Goal: Task Accomplishment & Management: Use online tool/utility

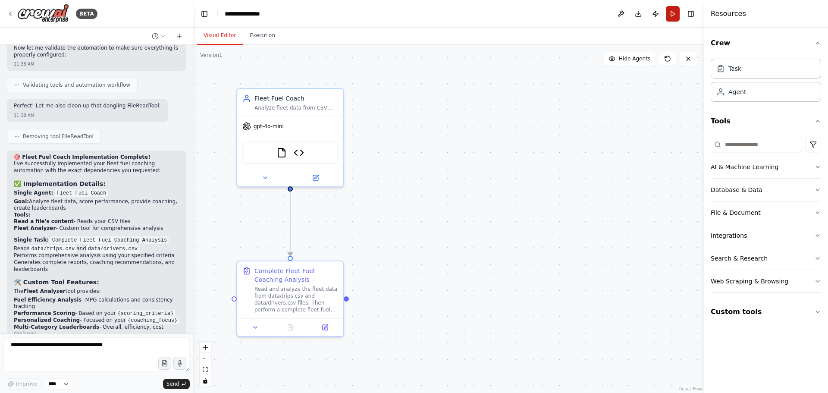
click at [672, 10] on button "Run" at bounding box center [673, 14] width 14 height 16
click at [672, 10] on header "**********" at bounding box center [448, 14] width 510 height 28
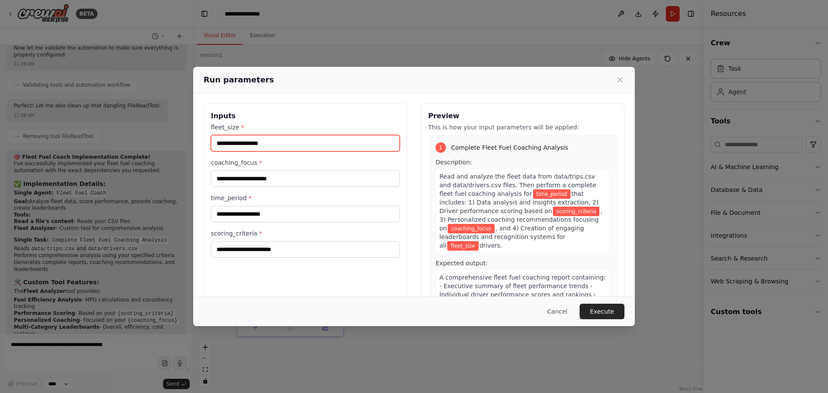
click at [238, 142] on input "fleet_size *" at bounding box center [305, 143] width 189 height 16
type input "**"
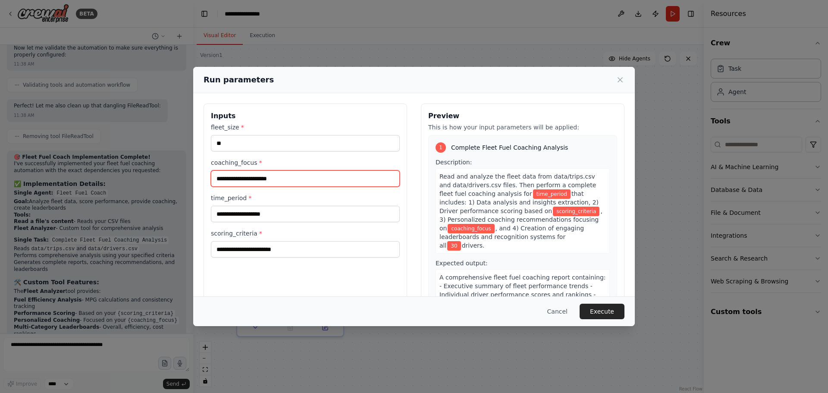
click at [238, 177] on input "coaching_focus *" at bounding box center [305, 178] width 189 height 16
type input "**********"
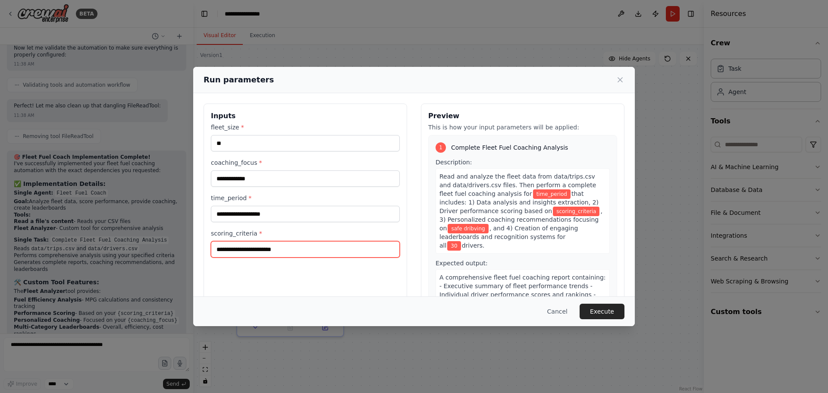
click at [233, 250] on input "scoring_criteria *" at bounding box center [305, 249] width 189 height 16
type input "******"
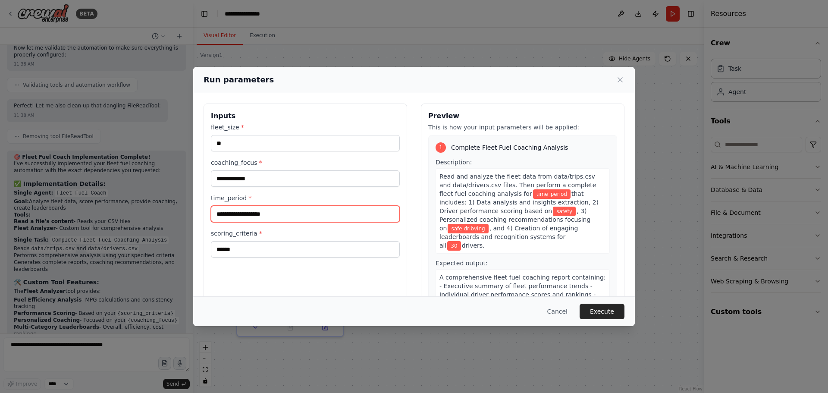
click at [250, 215] on input "time_period *" at bounding box center [305, 214] width 189 height 16
type input "****"
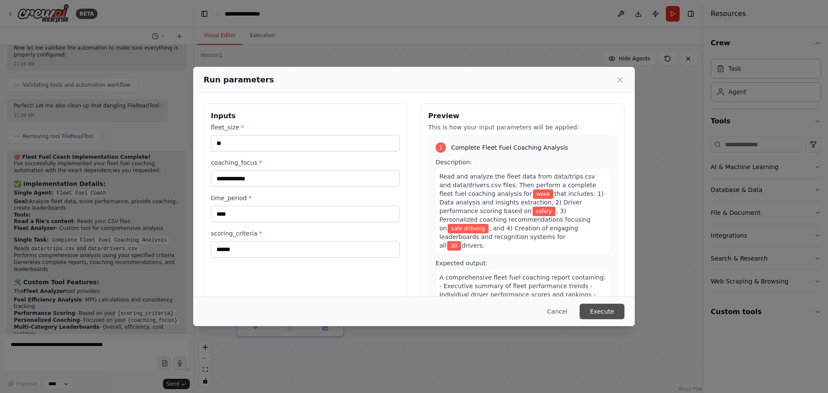
click at [610, 312] on button "Execute" at bounding box center [601, 311] width 45 height 16
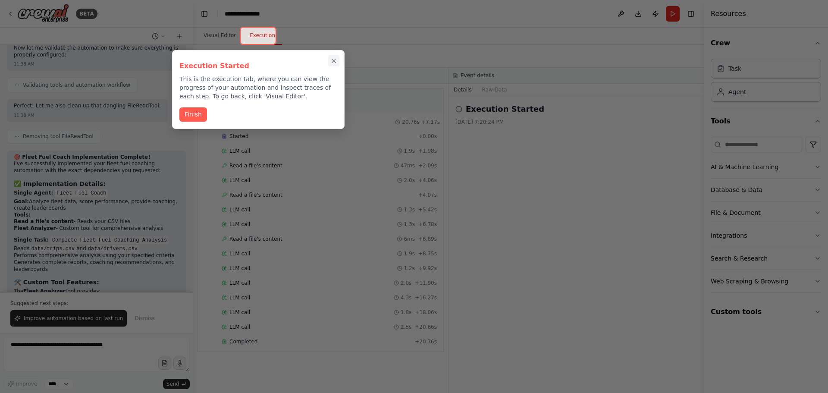
click at [332, 61] on icon "Close walkthrough" at bounding box center [334, 61] width 8 height 8
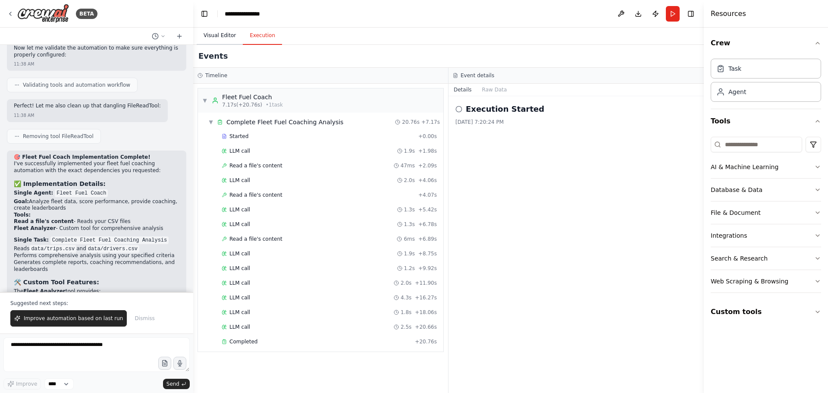
click at [215, 32] on button "Visual Editor" at bounding box center [220, 36] width 46 height 18
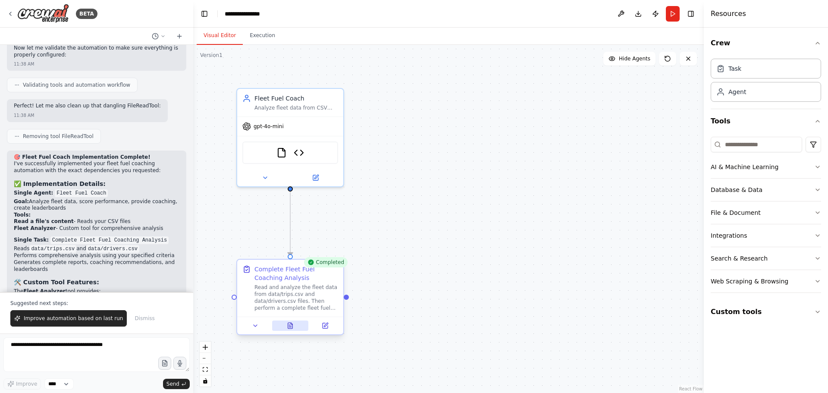
click at [291, 325] on icon at bounding box center [290, 325] width 7 height 7
click at [289, 324] on icon at bounding box center [290, 325] width 7 height 7
click at [289, 324] on icon at bounding box center [290, 325] width 5 height 6
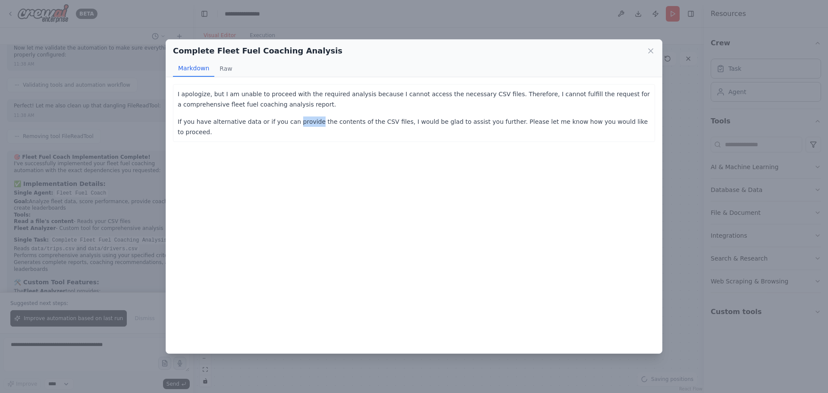
click at [289, 324] on div "I apologize, but I am unable to proceed with the required analysis because I ca…" at bounding box center [414, 215] width 496 height 276
click at [322, 216] on div "I apologize, but I am unable to proceed with the required analysis because I ca…" at bounding box center [414, 215] width 496 height 276
click at [650, 50] on icon at bounding box center [650, 51] width 4 height 4
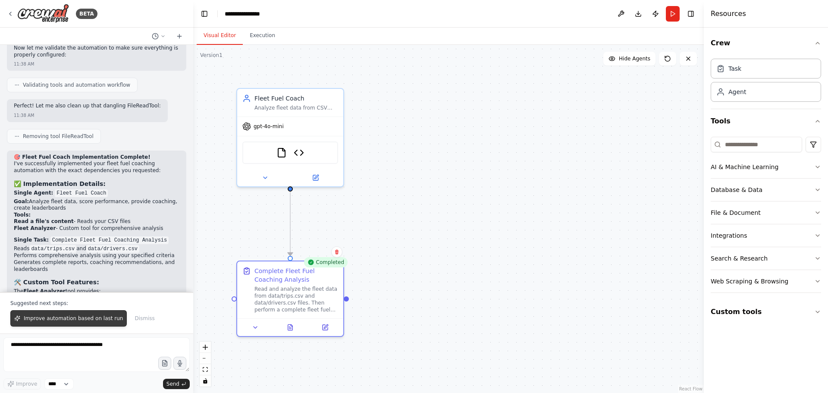
click at [64, 316] on span "Improve automation based on last run" at bounding box center [73, 318] width 99 height 7
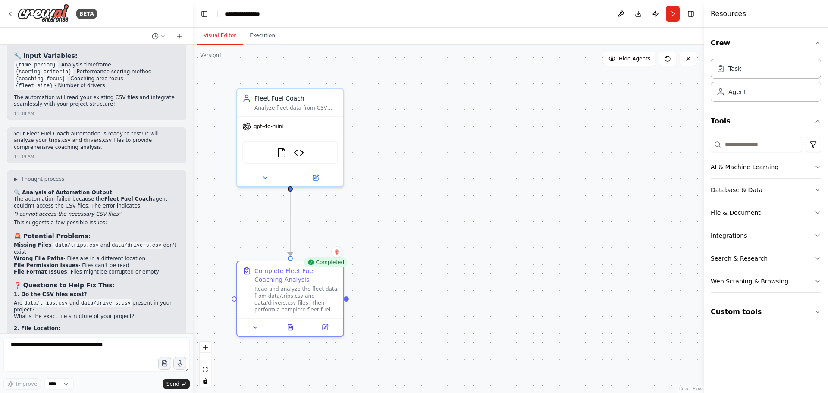
scroll to position [3679, 0]
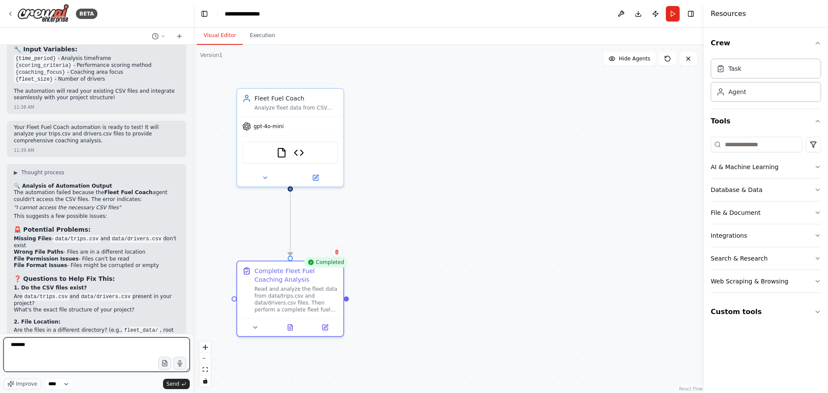
type textarea "********"
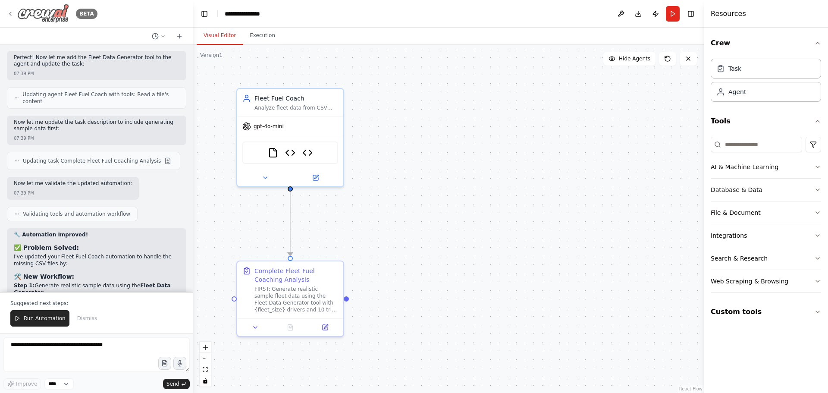
scroll to position [4766, 0]
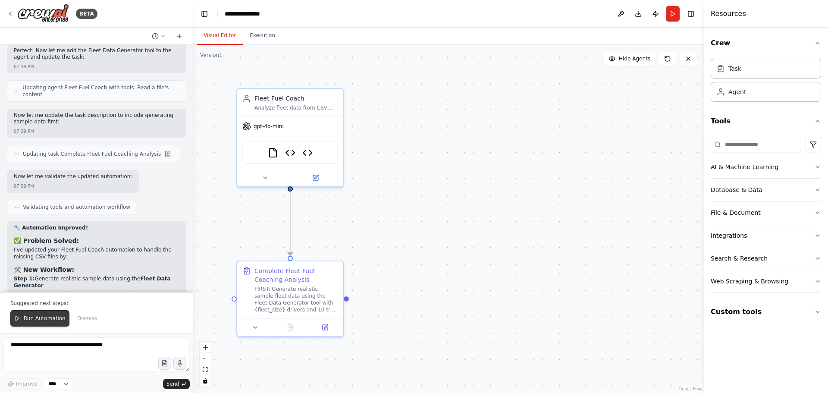
click at [55, 318] on span "Run Automation" at bounding box center [45, 318] width 42 height 7
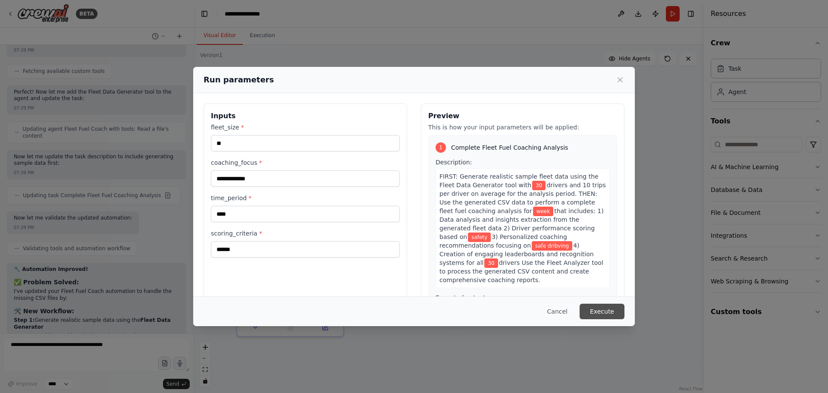
click at [599, 313] on button "Execute" at bounding box center [601, 311] width 45 height 16
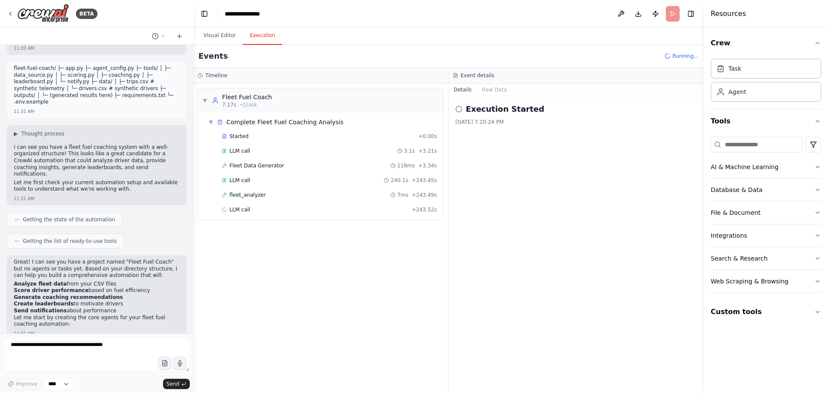
scroll to position [0, 0]
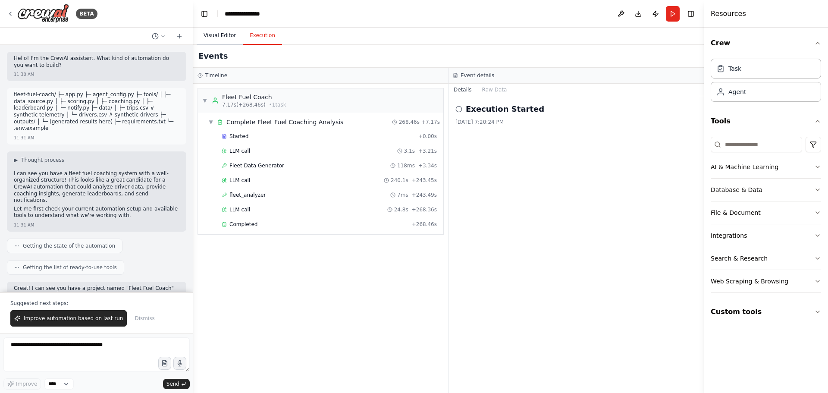
click at [224, 34] on button "Visual Editor" at bounding box center [220, 36] width 46 height 18
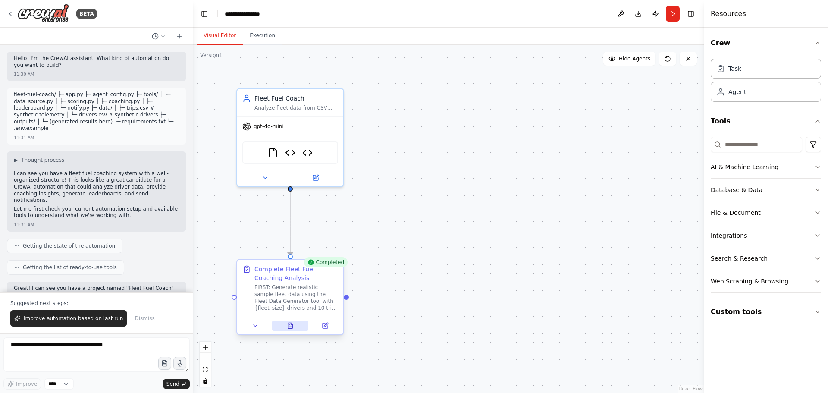
click at [289, 324] on icon at bounding box center [290, 325] width 5 height 6
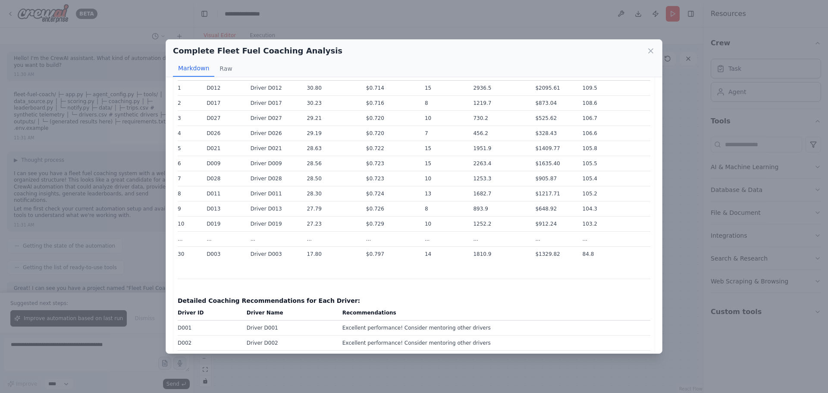
scroll to position [259, 0]
click at [649, 51] on icon at bounding box center [650, 51] width 9 height 9
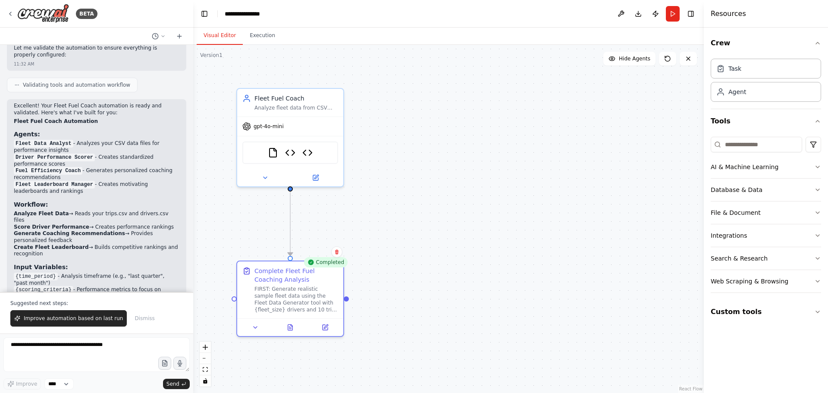
scroll to position [560, 0]
click at [14, 119] on strong "Fleet Fuel Coach Automation" at bounding box center [56, 122] width 84 height 6
click at [17, 119] on strong "Fleet Fuel Coach Automation" at bounding box center [56, 122] width 84 height 6
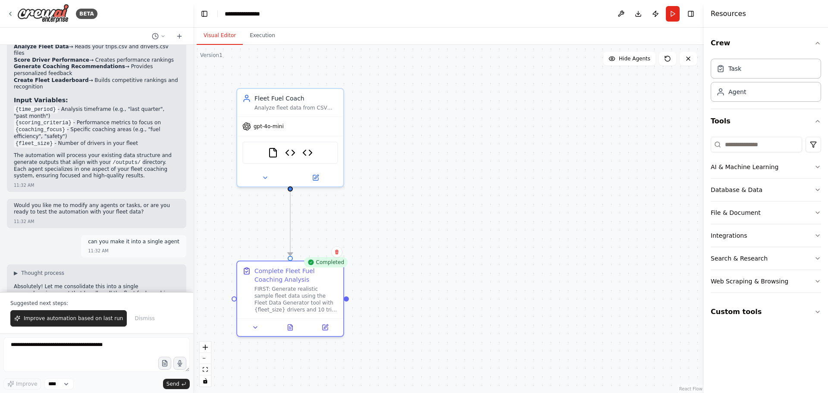
scroll to position [733, 0]
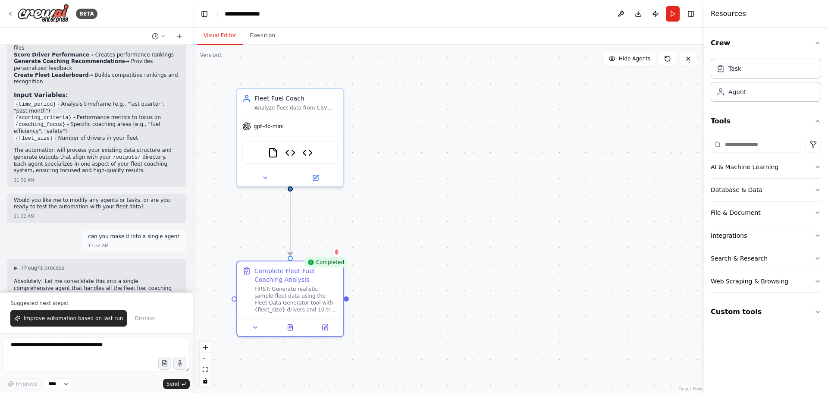
click at [109, 147] on p "The automation will process your existing data structure and generate outputs t…" at bounding box center [97, 160] width 166 height 27
copy div "Lorem Ipsu Dolor Sitametcon Adipis: Elits Doei Tempori - Utlabore etdo MAG aliq…"
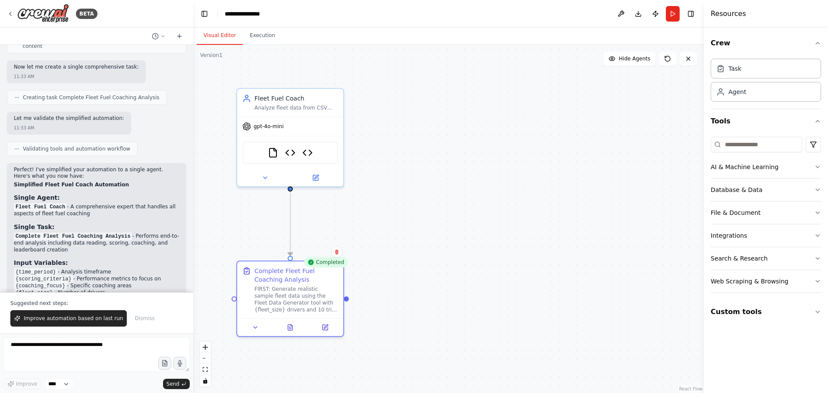
scroll to position [1250, 0]
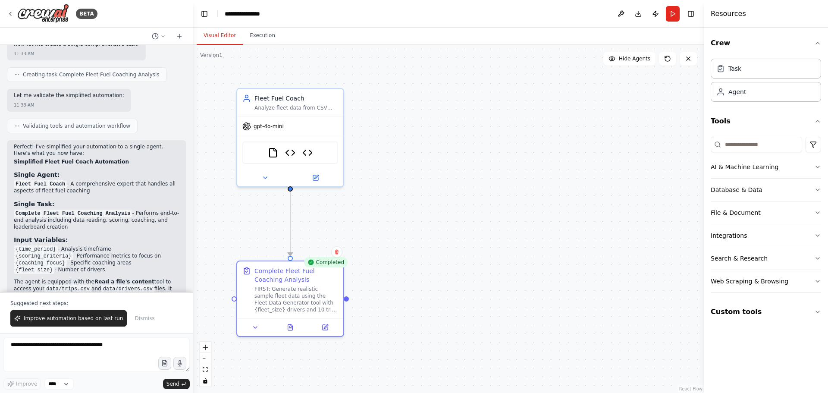
click at [14, 159] on strong "Simplified Fleet Fuel Coach Automation" at bounding box center [71, 162] width 115 height 6
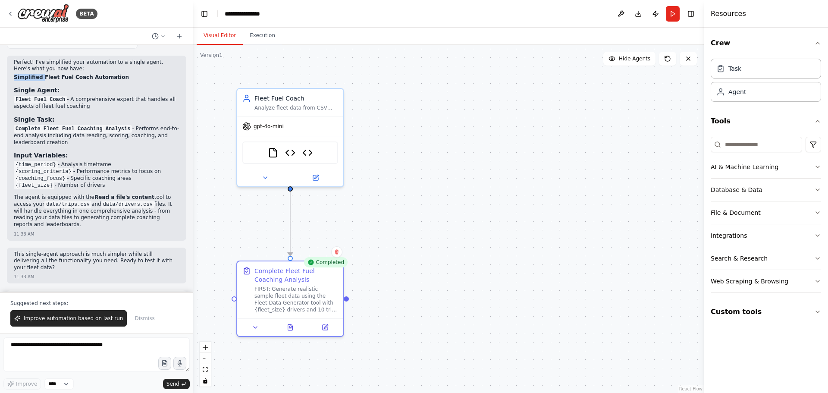
scroll to position [1379, 0]
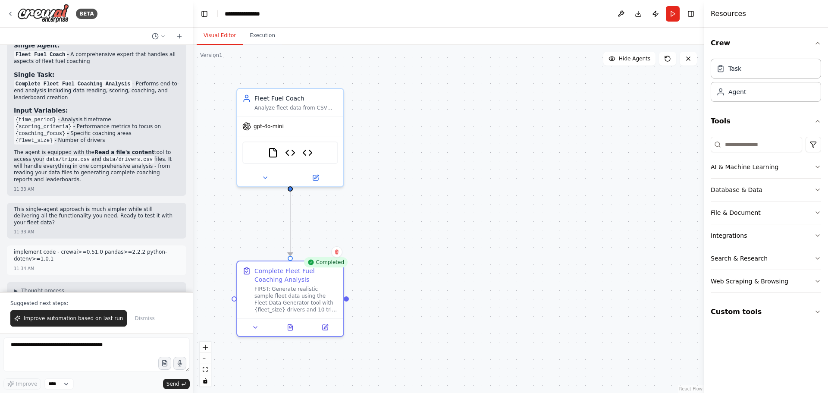
click at [159, 149] on p "The agent is equipped with the Read a file's content tool to access your data/t…" at bounding box center [97, 166] width 166 height 34
copy div "Simplified Fleet Fuel Coach Automation Single Agent: Fleet Fuel Coach - A compr…"
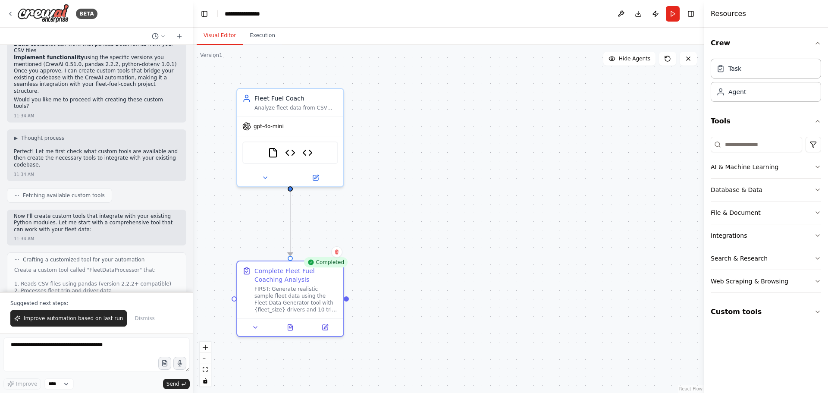
scroll to position [1767, 0]
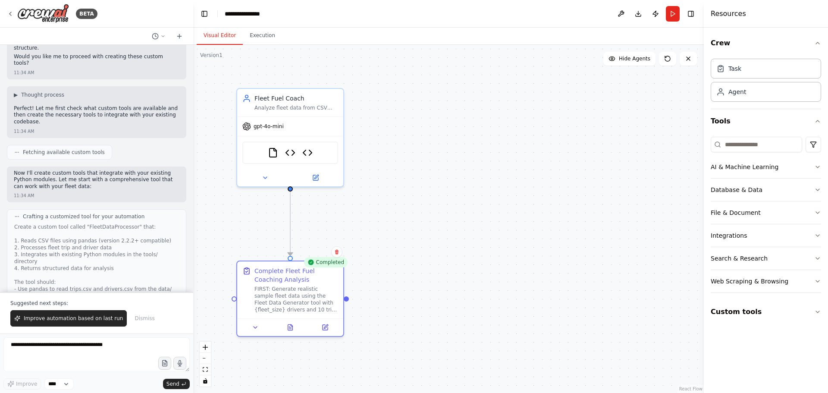
click at [15, 223] on div "Create a custom tool called "FleetDataProcessor" that: 1. Reads CSV files using…" at bounding box center [96, 319] width 165 height 193
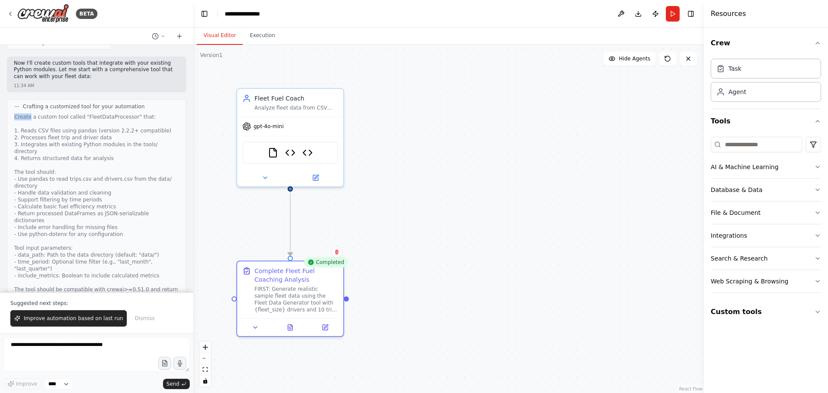
scroll to position [1897, 0]
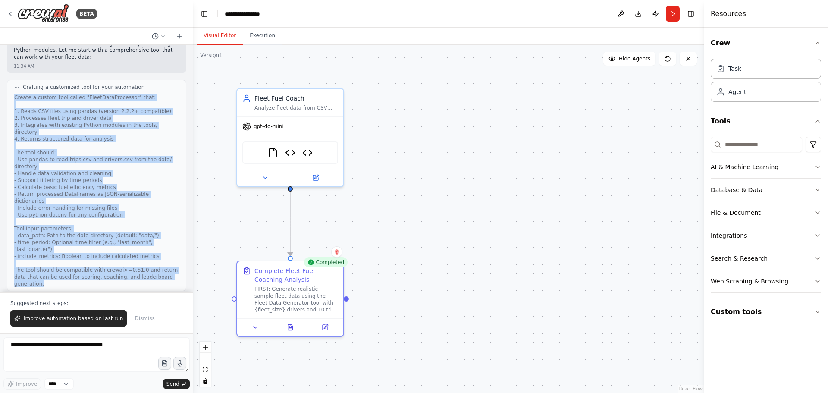
click at [168, 174] on div "Create a custom tool called "FleetDataProcessor" that: 1. Reads CSV files using…" at bounding box center [96, 190] width 165 height 193
copy div "Create a custom tool called "FleetDataProcessor" that: 1. Reads CSV files using…"
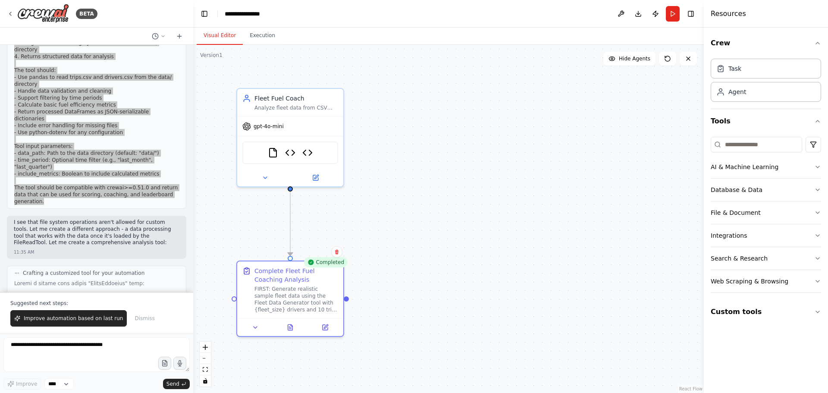
scroll to position [1983, 0]
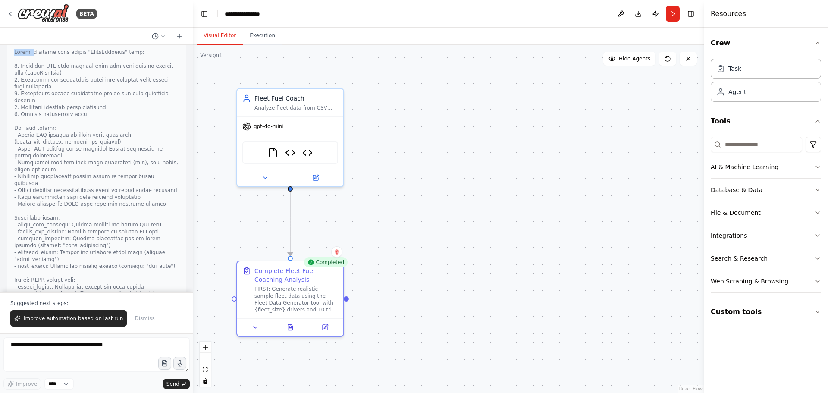
scroll to position [2242, 0]
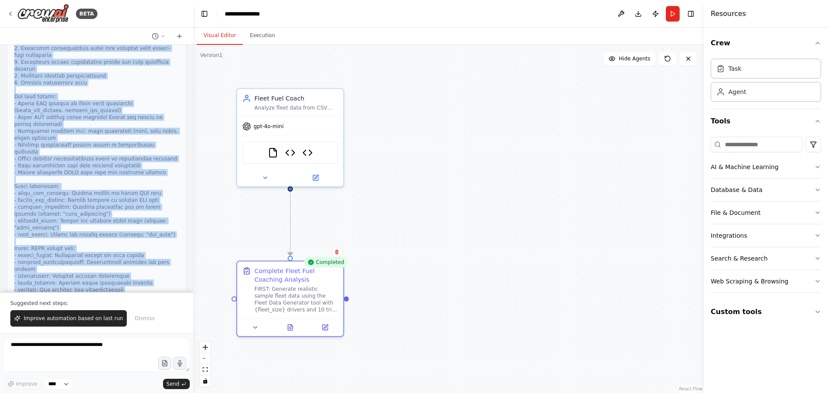
click at [153, 175] on div at bounding box center [96, 165] width 165 height 297
copy div "Create a custom tool called "FleetAnalyzer" that: 1. Processes CSV data content…"
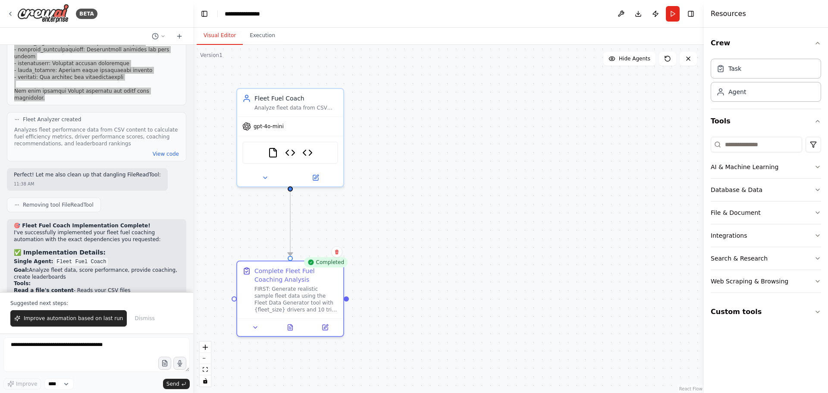
scroll to position [2457, 0]
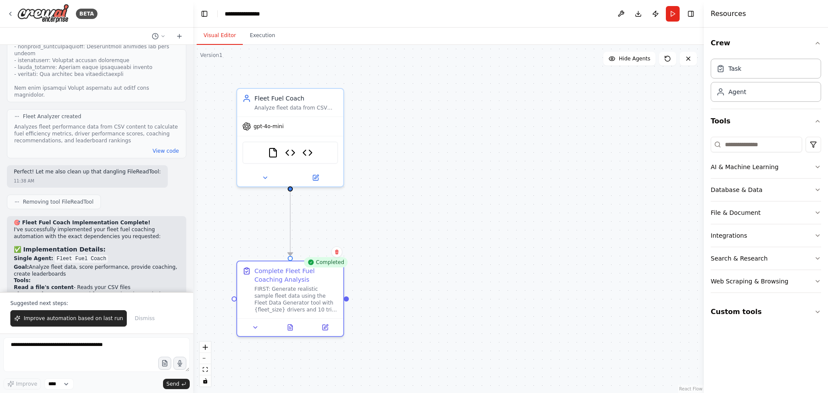
click at [25, 246] on strong "✅ Implementation Details:" at bounding box center [60, 249] width 92 height 7
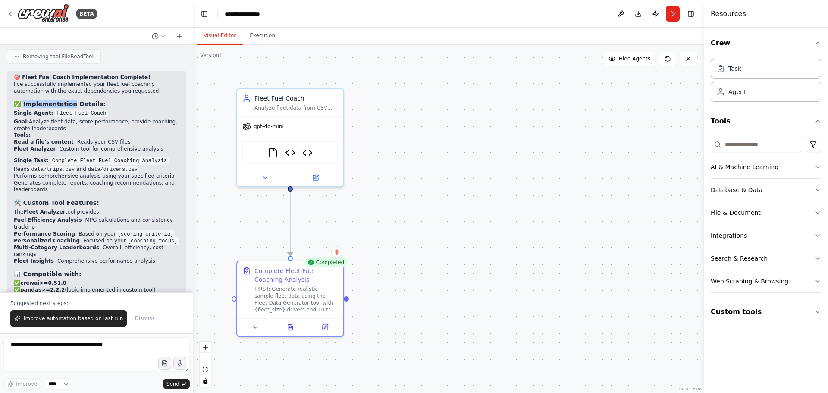
scroll to position [2629, 0]
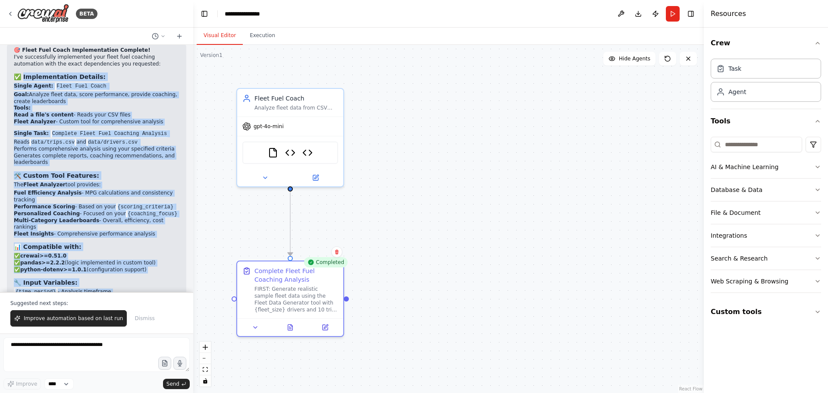
click at [102, 321] on p "The automation will read your existing CSV files and integrate seamlessly with …" at bounding box center [97, 327] width 166 height 13
copy div "Loremipsumdolo Sitamet: Consec Adipi: Elits Doei Tempo Inci: Utlabor etdol magn…"
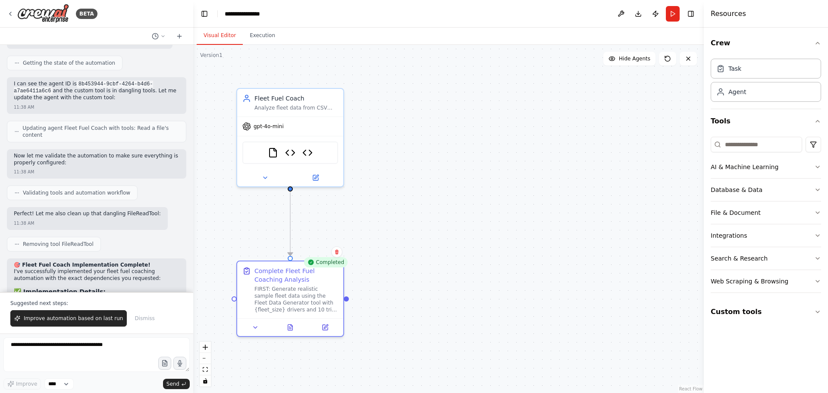
scroll to position [3233, 0]
click at [24, 286] on strong "✅ Implementation Details:" at bounding box center [60, 289] width 92 height 7
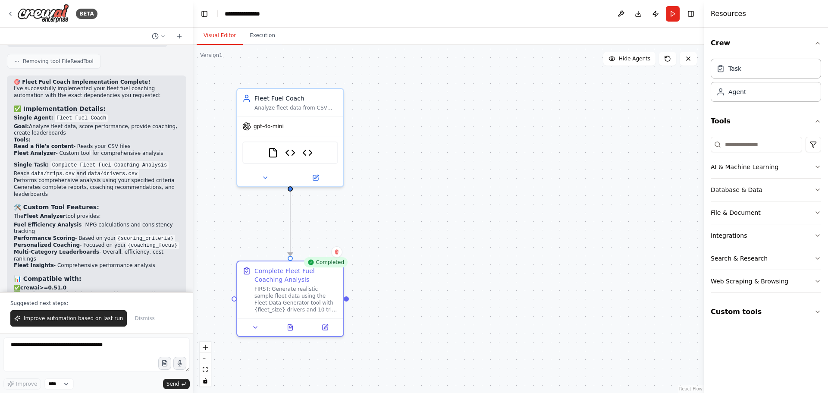
scroll to position [3448, 0]
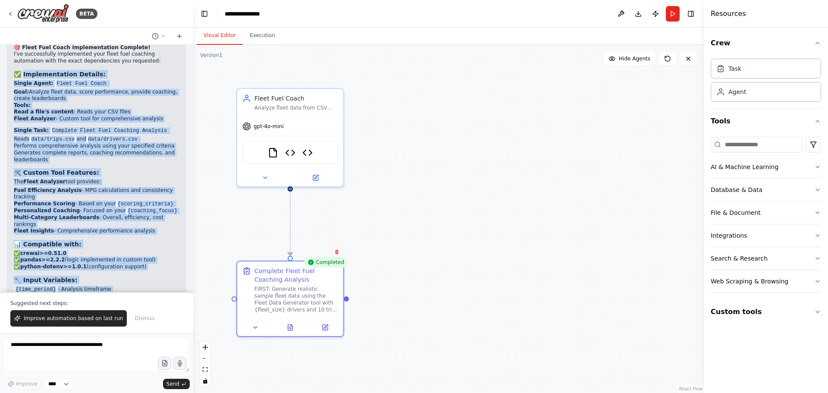
click at [104, 319] on p "The automation will read your existing CSV files and integrate seamlessly with …" at bounding box center [97, 325] width 166 height 13
copy div "Loremipsumdolo Sitamet: Consec Adipi: Elits Doei Tempo Inci: Utlabor etdol magn…"
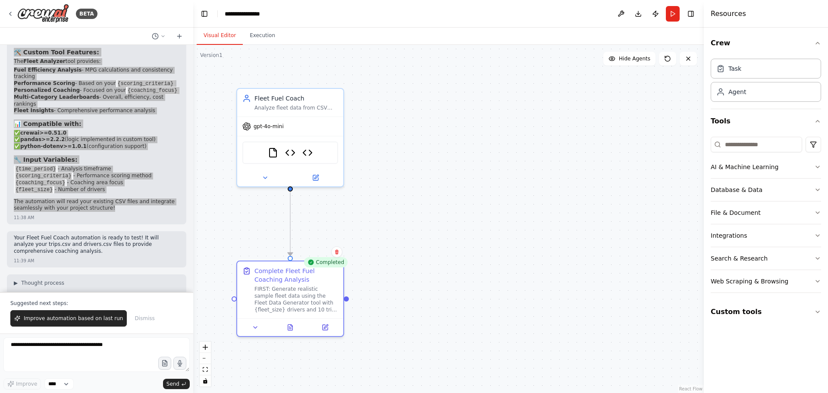
scroll to position [3578, 0]
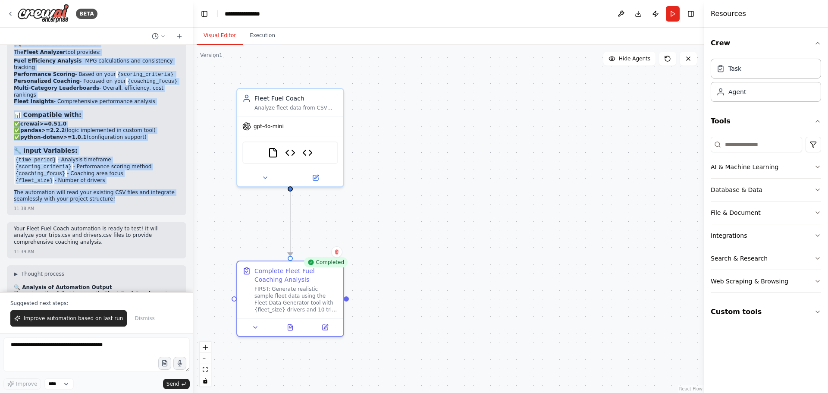
click at [22, 284] on strong "🔍 Analysis of Automation Output" at bounding box center [63, 287] width 98 height 6
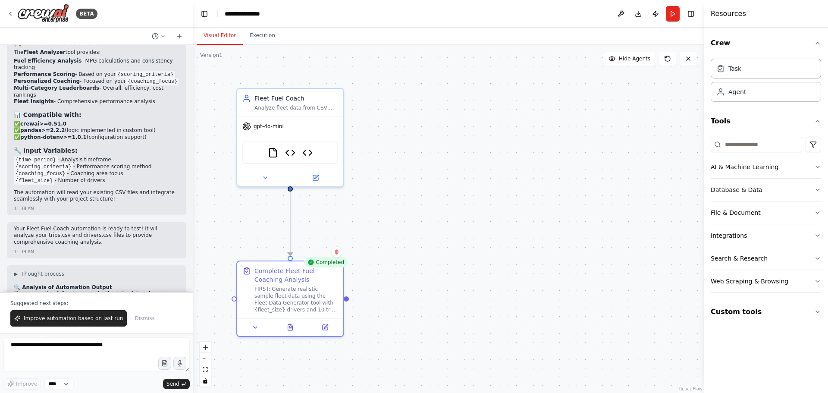
click at [24, 284] on strong "🔍 Analysis of Automation Output" at bounding box center [63, 287] width 98 height 6
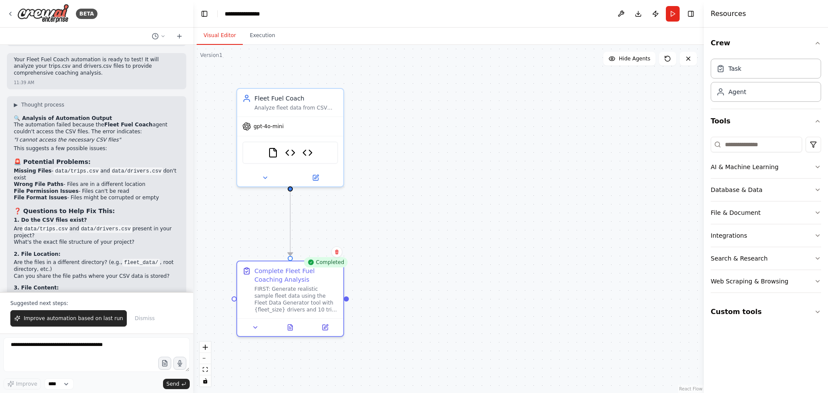
scroll to position [3750, 0]
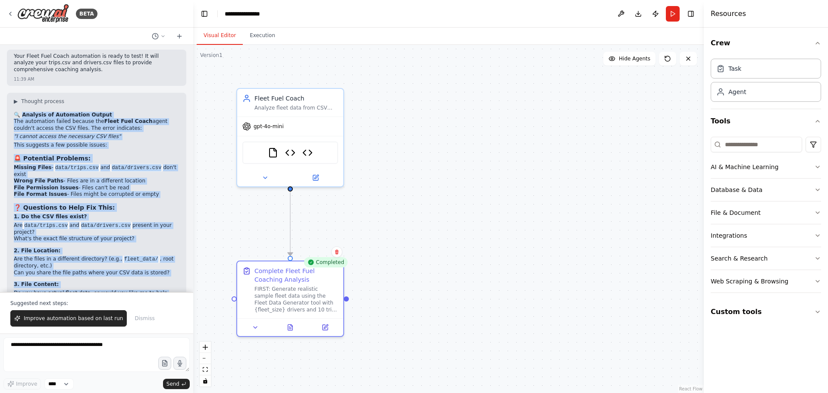
copy div "loremip do Sitametcon Adipis Eli seddoeiusm tempor incidid utl Etdol Magn Aliqu…"
click at [289, 324] on icon at bounding box center [290, 325] width 5 height 6
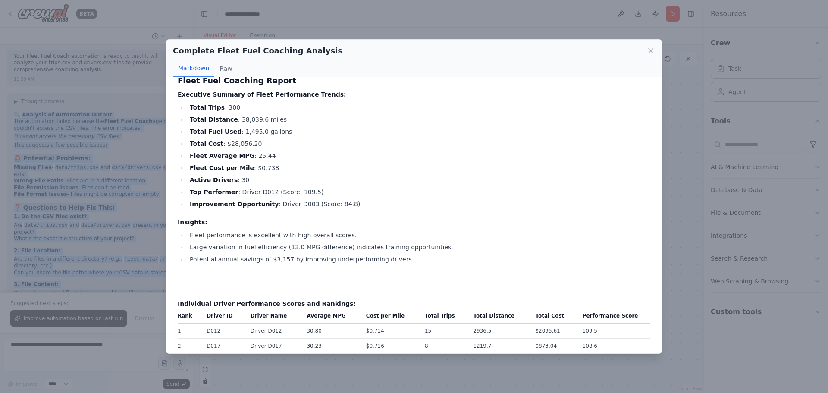
scroll to position [0, 0]
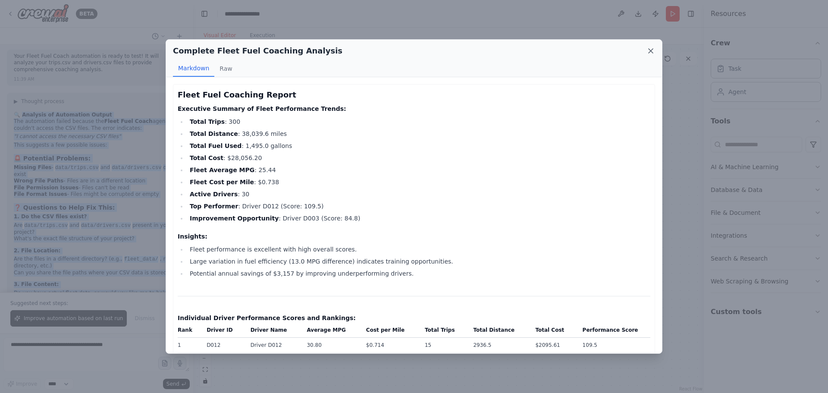
click at [650, 50] on icon at bounding box center [650, 51] width 4 height 4
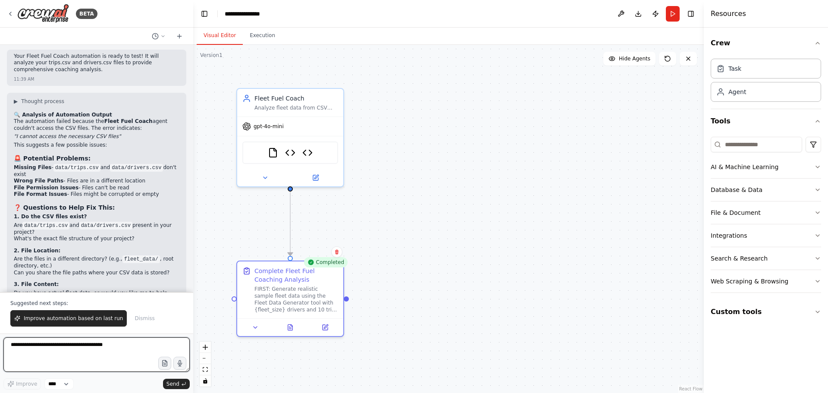
click at [69, 360] on textarea at bounding box center [96, 354] width 186 height 34
type textarea "**********"
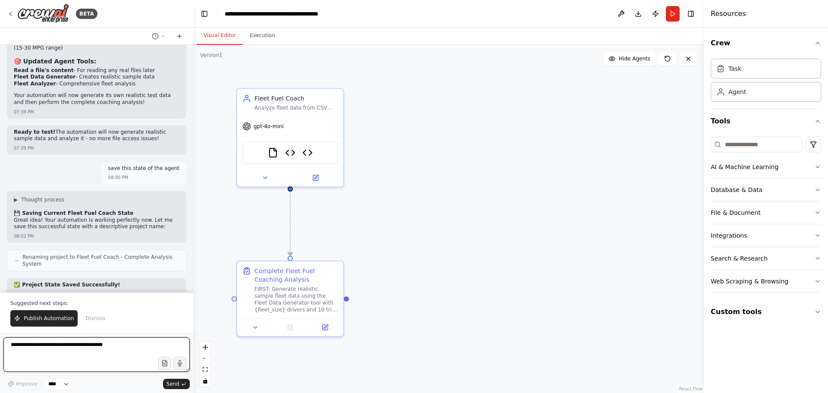
scroll to position [5076, 0]
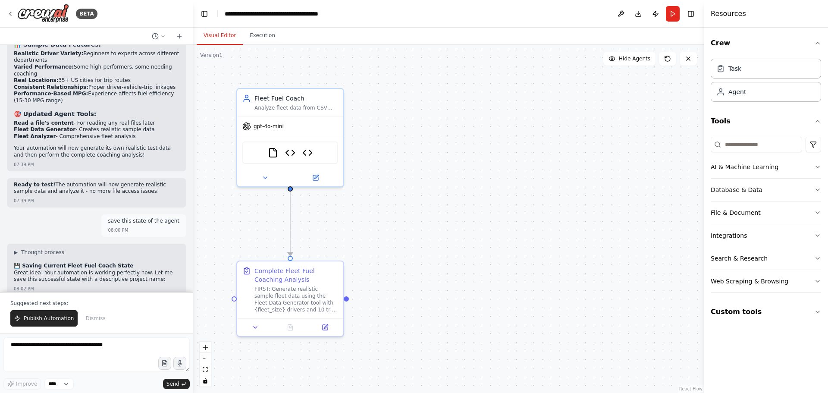
click at [26, 347] on strong "📋 Current Configuration:" at bounding box center [57, 350] width 86 height 7
click at [24, 347] on strong "📋 Current Configuration:" at bounding box center [57, 350] width 86 height 7
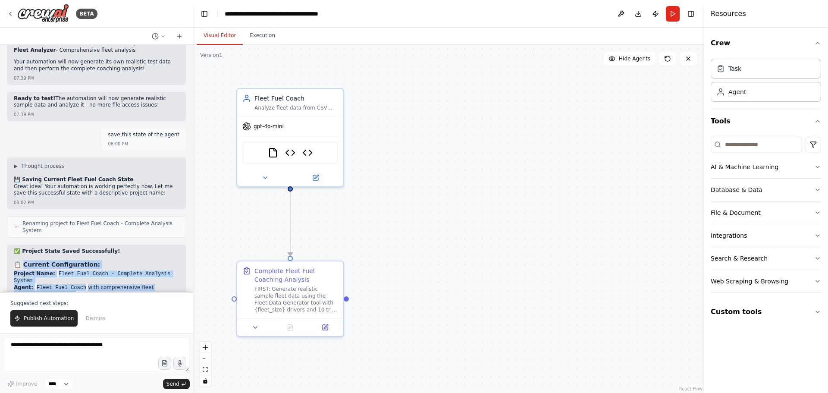
copy div "loremi Dolorsitametc: Adipisc Elit: Seddo Eius Tempo - Incididu Utlabore Etdolo…"
click at [555, 112] on div ".deletable-edge-delete-btn { width: 20px; height: 20px; border: 0px solid #ffff…" at bounding box center [448, 219] width 510 height 348
click at [553, 109] on div ".deletable-edge-delete-btn { width: 20px; height: 20px; border: 0px solid #ffff…" at bounding box center [448, 219] width 510 height 348
